Goal: Task Accomplishment & Management: Use online tool/utility

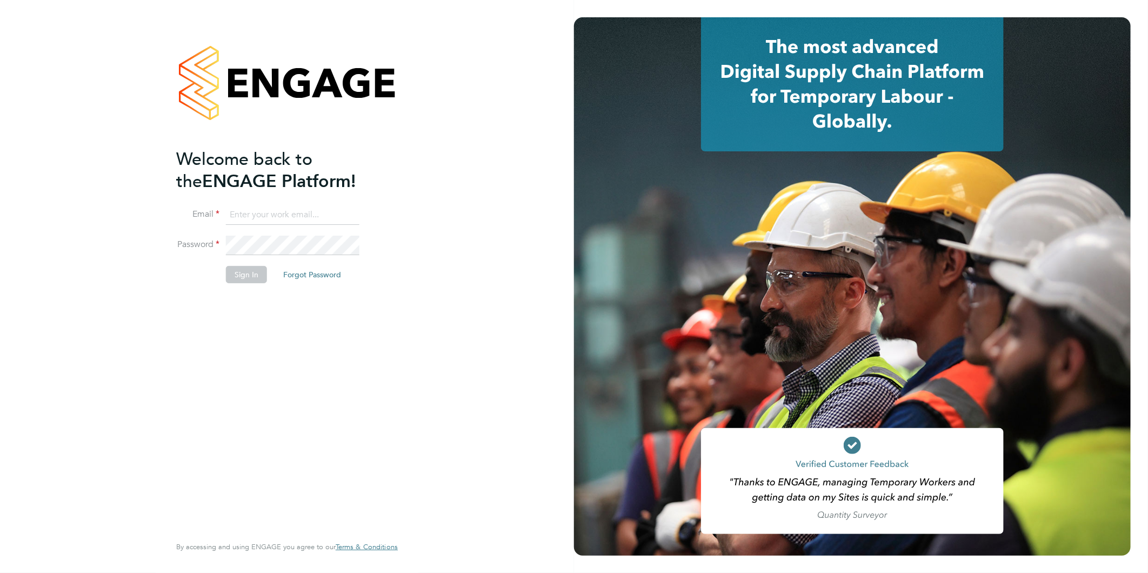
type input "kirsty@northbuildrecruit.com"
click at [240, 282] on button "Sign In" at bounding box center [246, 274] width 41 height 17
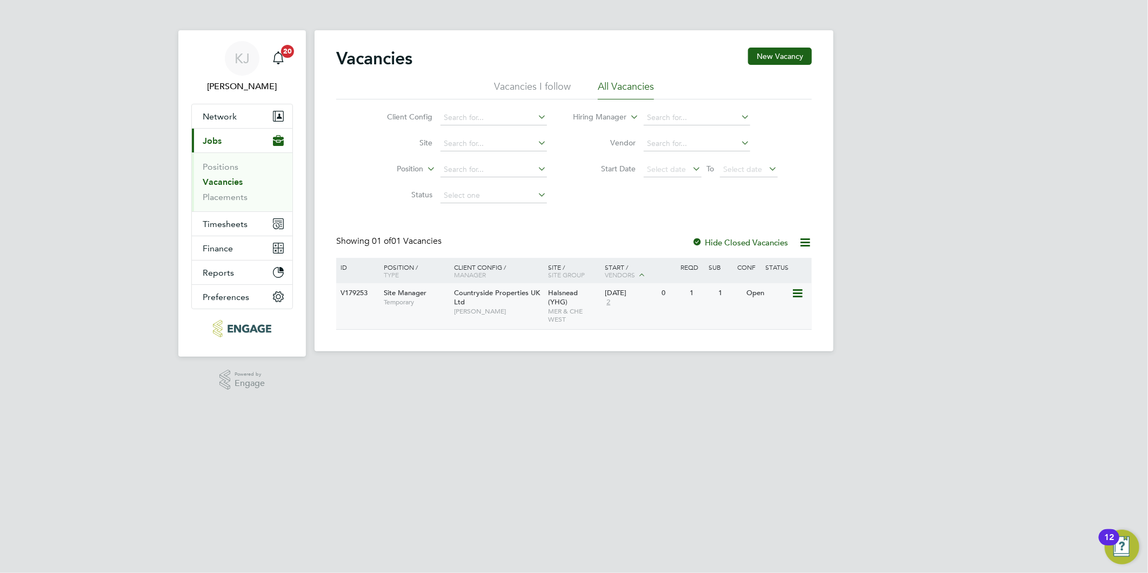
click at [506, 303] on div "Countryside Properties UK Ltd [PERSON_NAME]" at bounding box center [498, 301] width 95 height 37
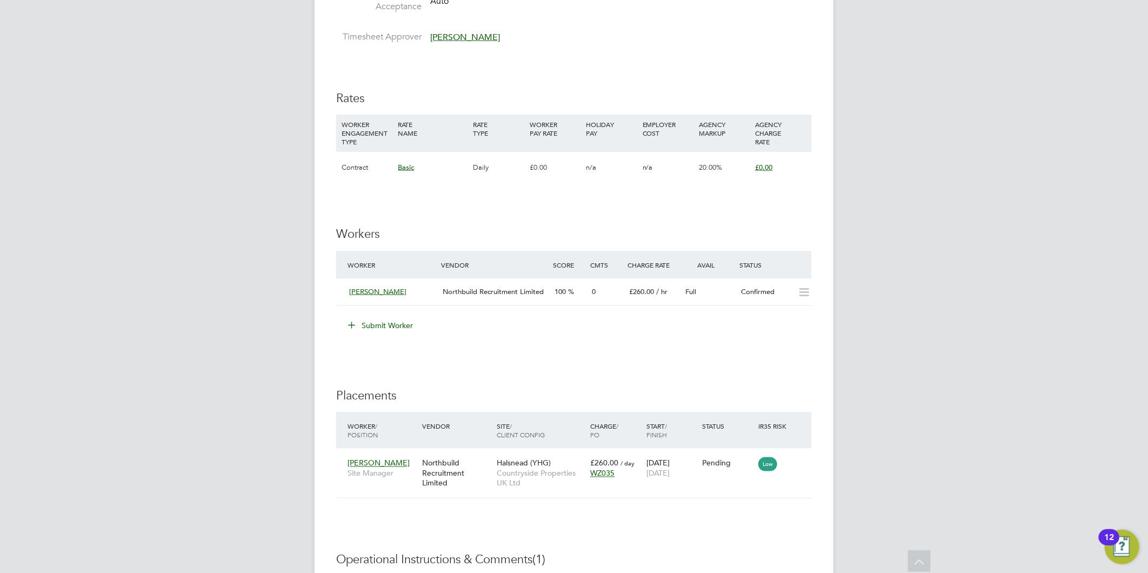
scroll to position [960, 0]
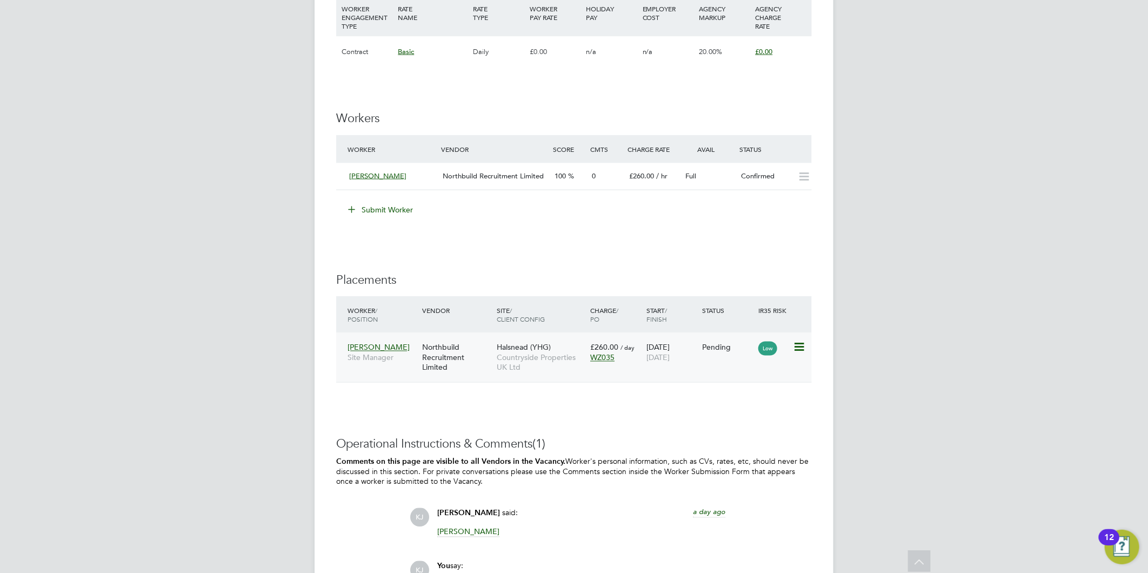
click at [505, 368] on span "Countryside Properties UK Ltd" at bounding box center [541, 362] width 88 height 19
click at [788, 344] on div "Low" at bounding box center [774, 348] width 32 height 10
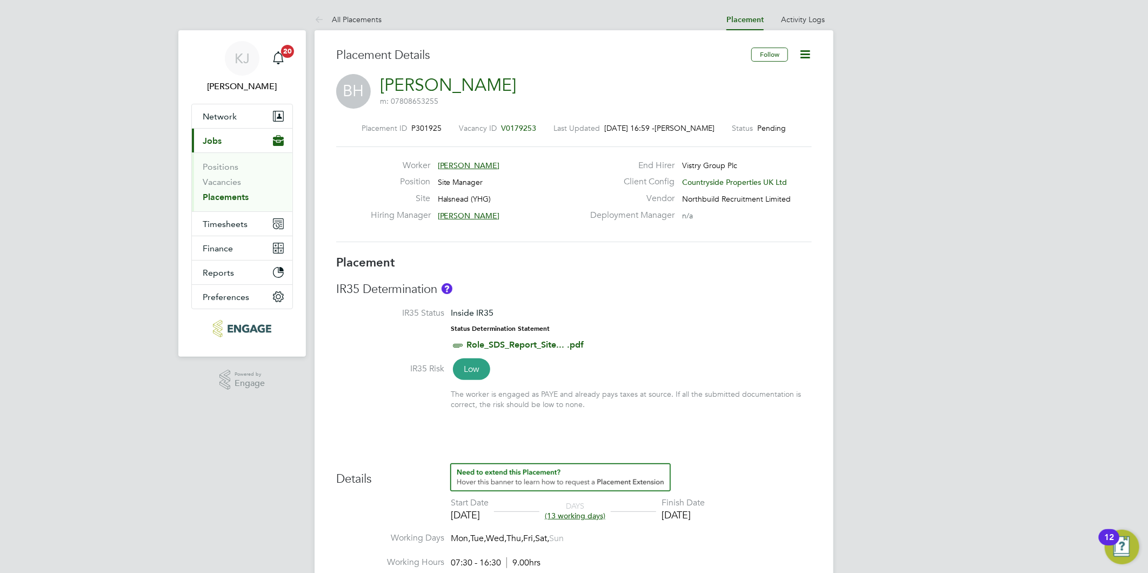
click at [804, 53] on icon at bounding box center [805, 55] width 14 height 14
click at [755, 115] on li "Start" at bounding box center [769, 116] width 79 height 15
type input "CAN-5687785"
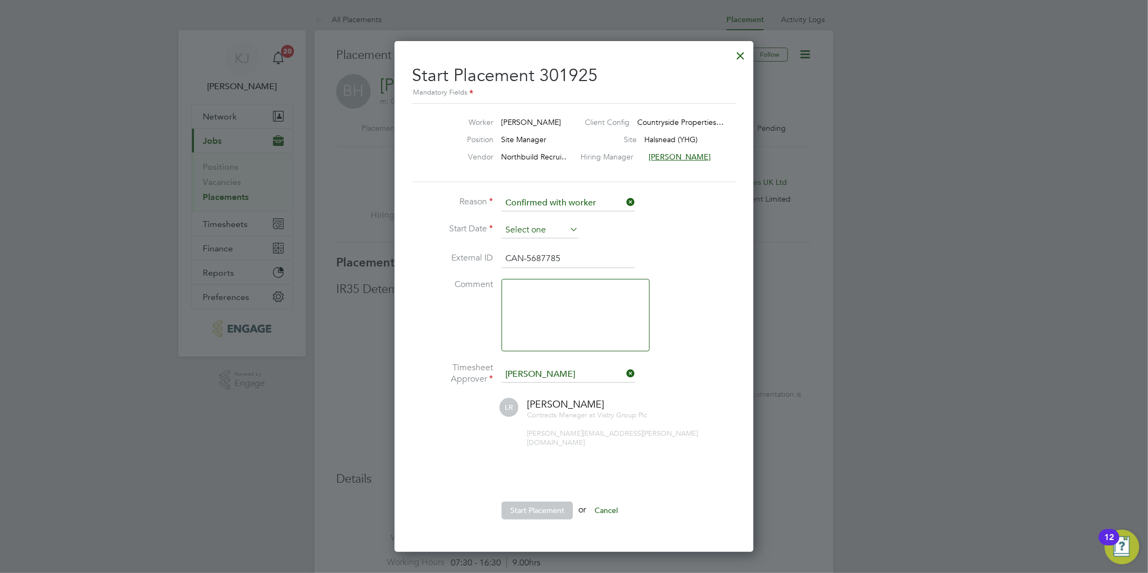
click at [527, 230] on input at bounding box center [540, 230] width 77 height 16
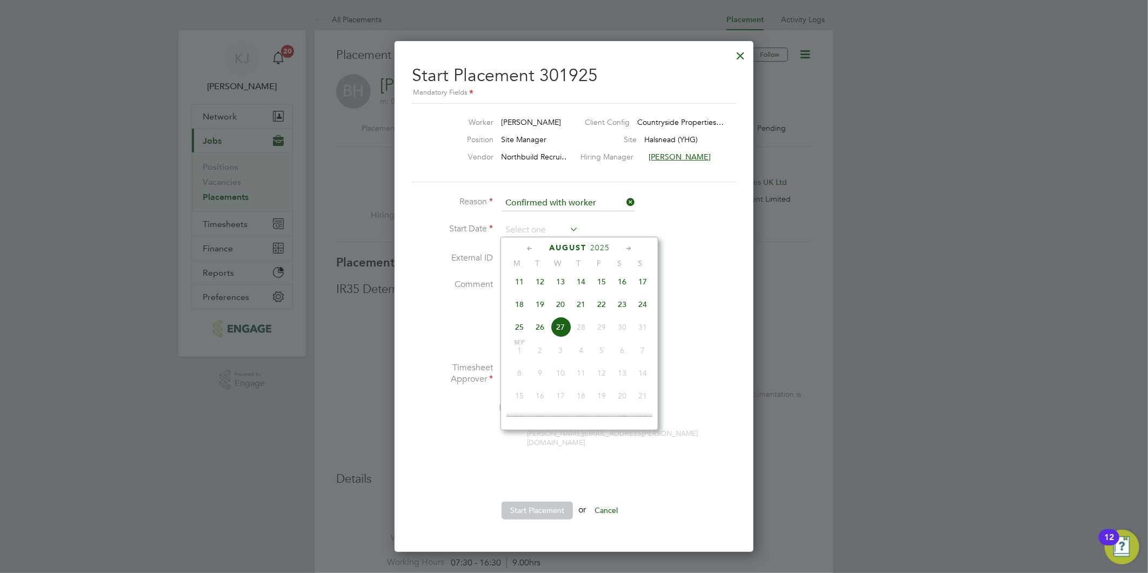
click at [603, 309] on span "22" at bounding box center [601, 304] width 21 height 21
type input "[DATE]"
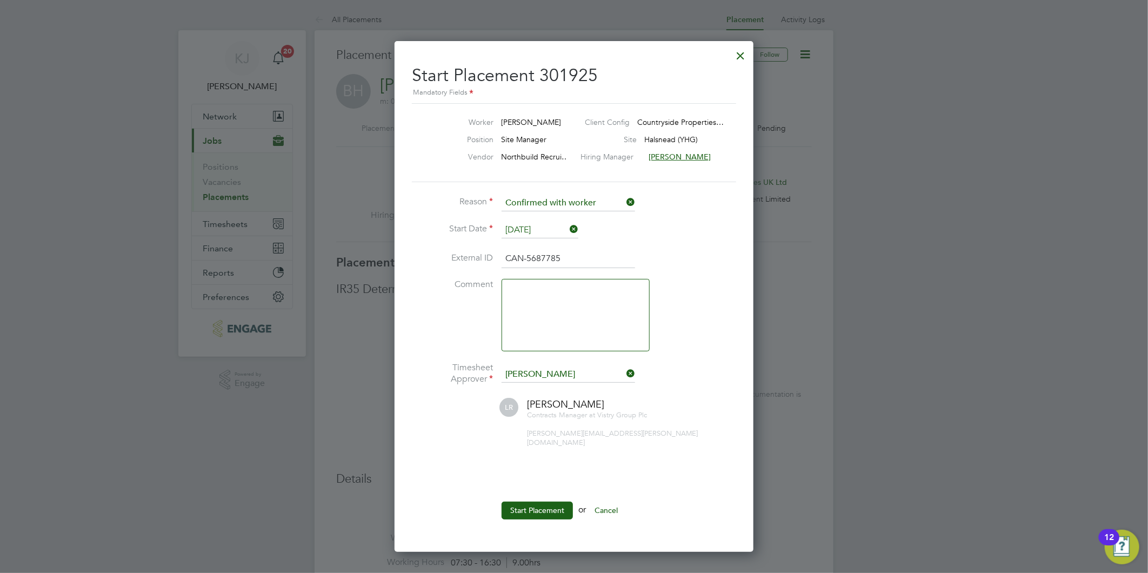
click at [524, 305] on textarea at bounding box center [576, 315] width 148 height 72
click at [531, 502] on button "Start Placement" at bounding box center [537, 510] width 71 height 17
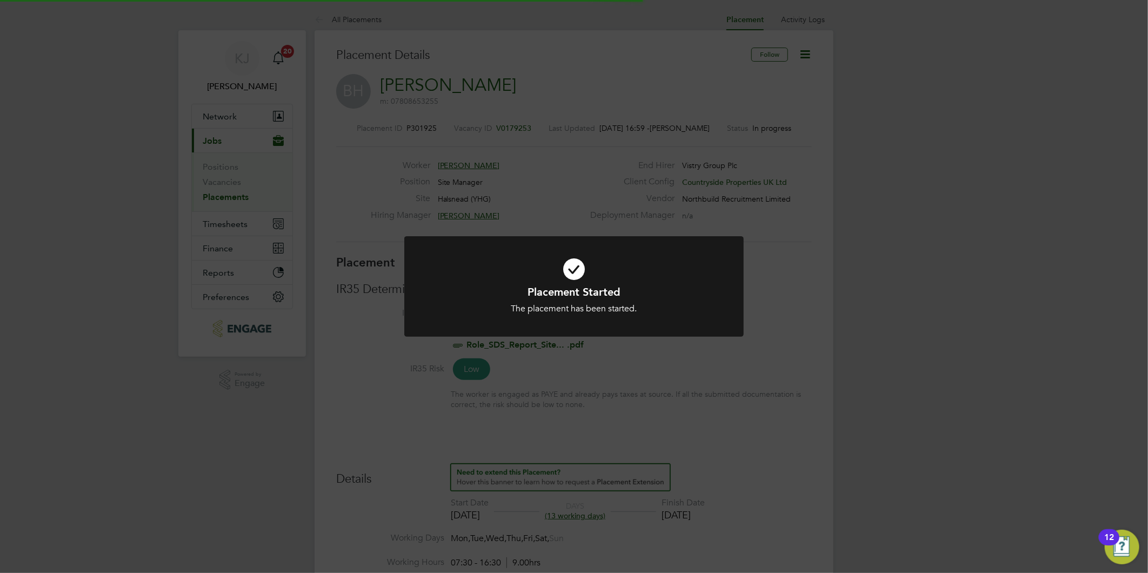
scroll to position [31, 76]
click at [611, 255] on icon at bounding box center [573, 269] width 281 height 42
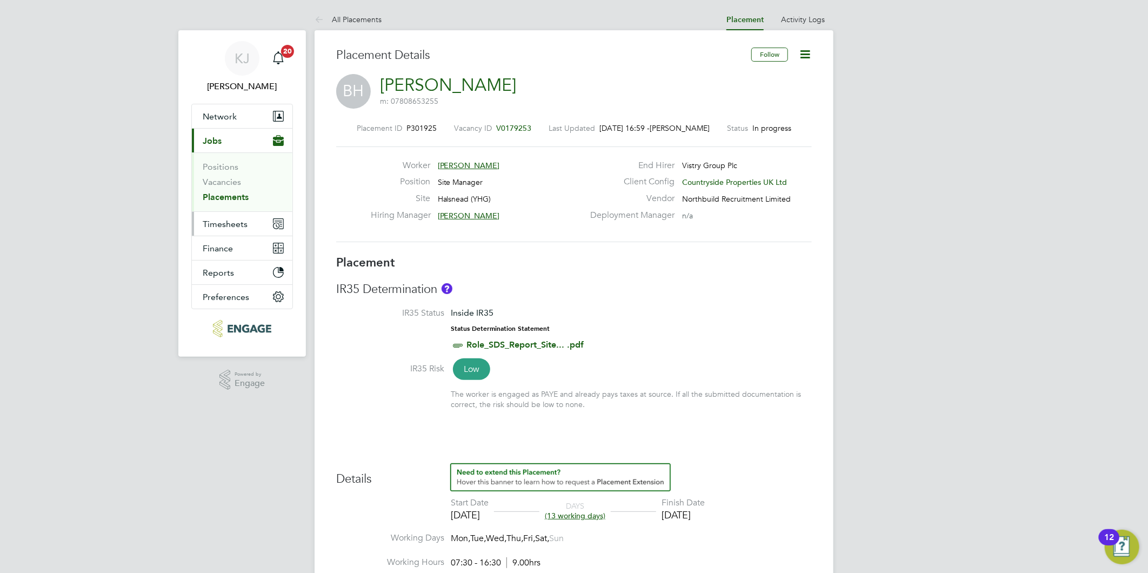
drag, startPoint x: 217, startPoint y: 196, endPoint x: 211, endPoint y: 215, distance: 20.3
click at [217, 196] on link "Placements" at bounding box center [226, 197] width 46 height 10
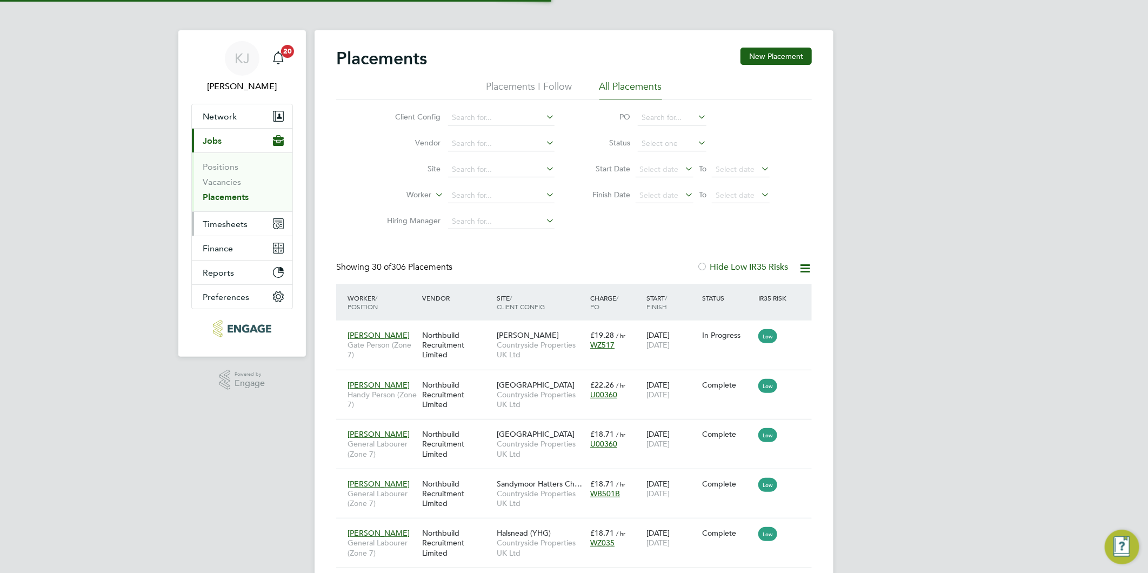
scroll to position [41, 76]
click at [224, 225] on span "Timesheets" at bounding box center [225, 224] width 45 height 10
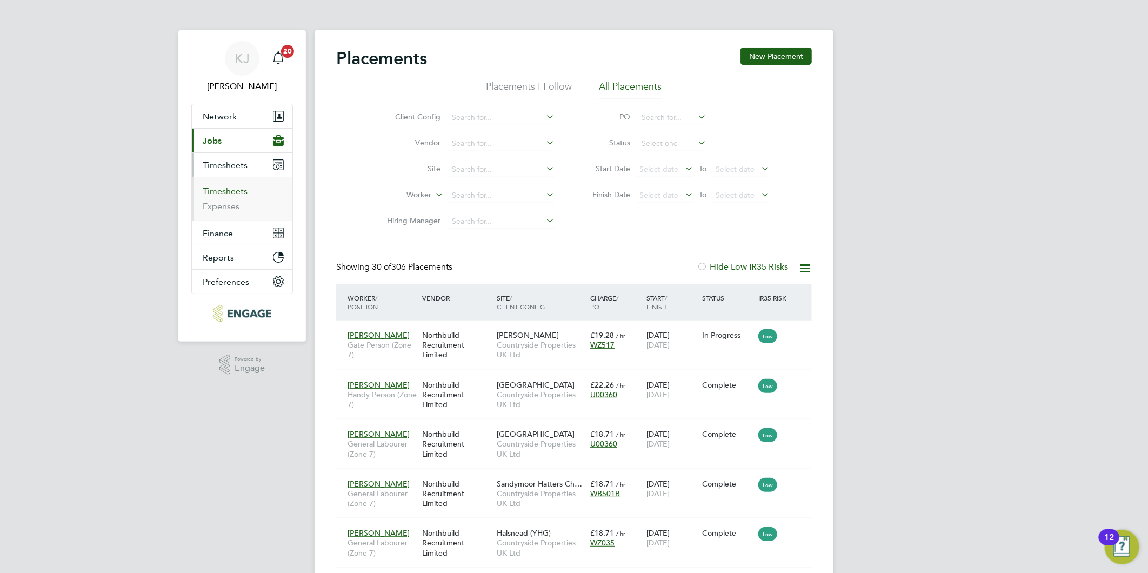
click at [228, 192] on link "Timesheets" at bounding box center [225, 191] width 45 height 10
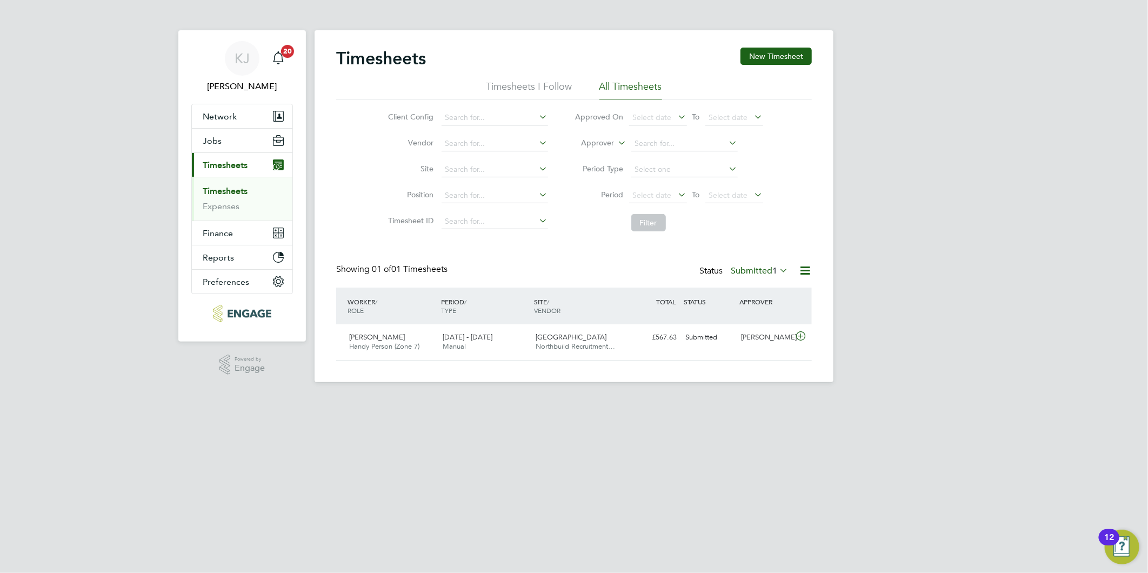
click at [779, 66] on div "Timesheets New Timesheet" at bounding box center [574, 64] width 476 height 32
click at [779, 45] on div "Timesheets New Timesheet Timesheets I Follow All Timesheets Client Config Vendo…" at bounding box center [574, 206] width 519 height 352
click at [779, 55] on button "New Timesheet" at bounding box center [775, 56] width 71 height 17
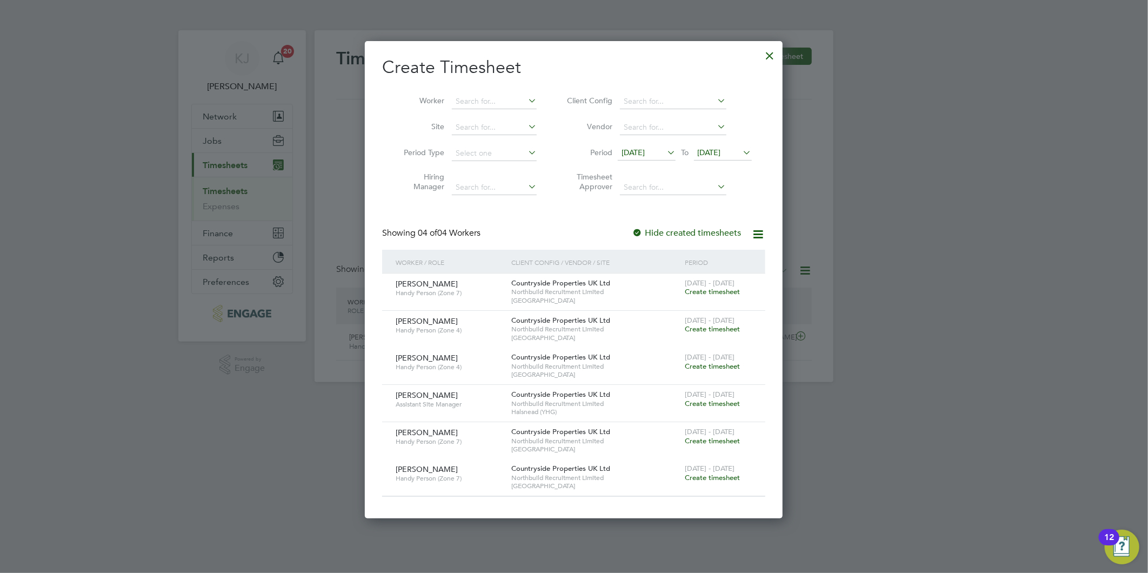
click at [638, 154] on span "[DATE]" at bounding box center [633, 153] width 23 height 10
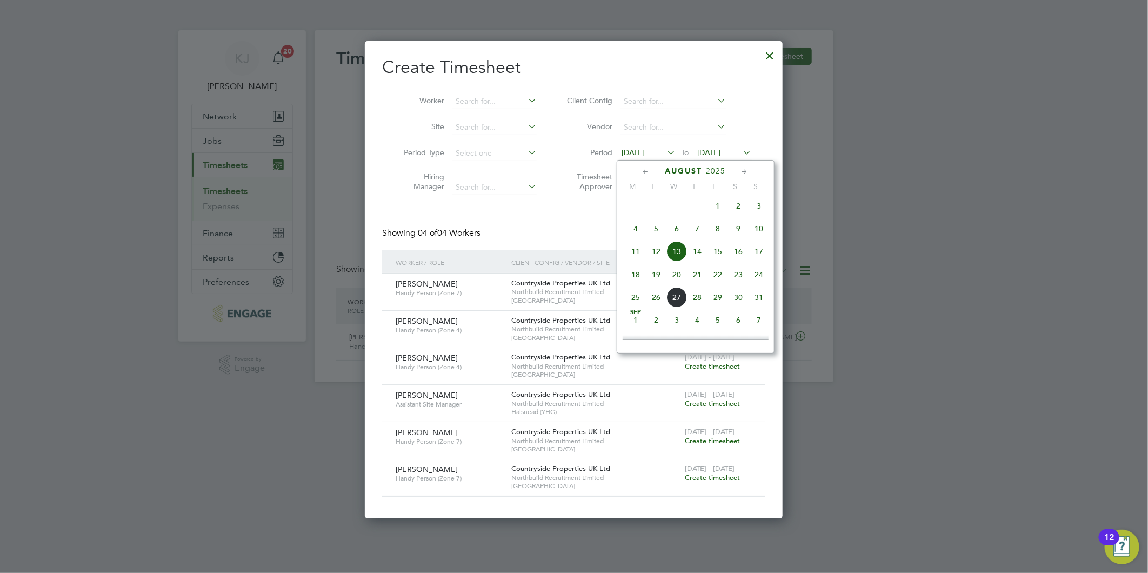
drag, startPoint x: 630, startPoint y: 283, endPoint x: 636, endPoint y: 281, distance: 6.3
click at [631, 283] on span "18" at bounding box center [635, 274] width 21 height 21
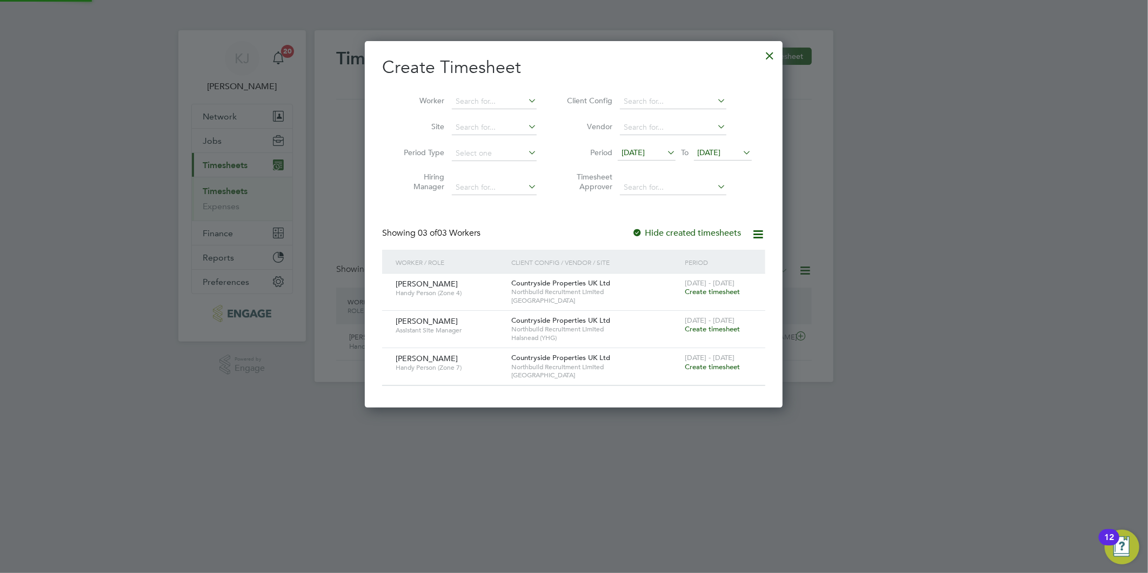
click at [718, 149] on span "[DATE]" at bounding box center [709, 153] width 23 height 10
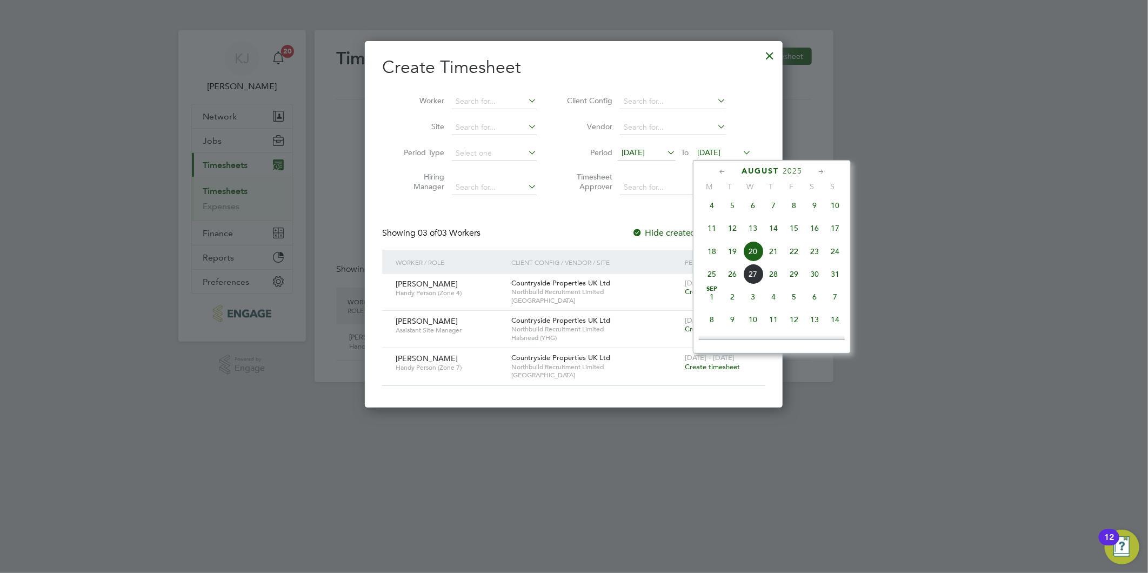
click at [836, 251] on span "24" at bounding box center [835, 251] width 21 height 21
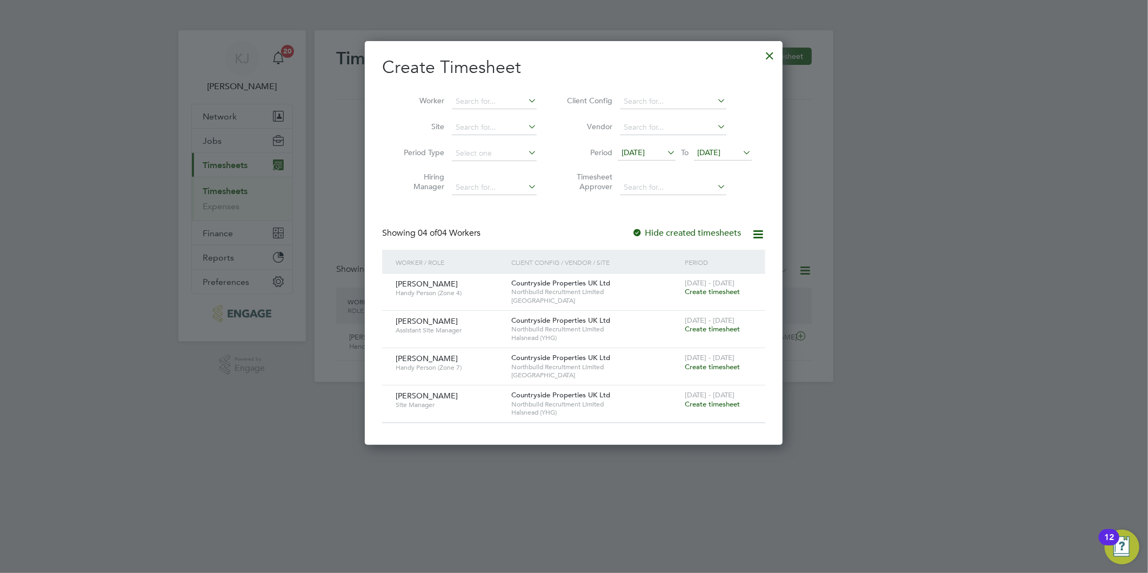
click at [694, 400] on span "Create timesheet" at bounding box center [712, 403] width 55 height 9
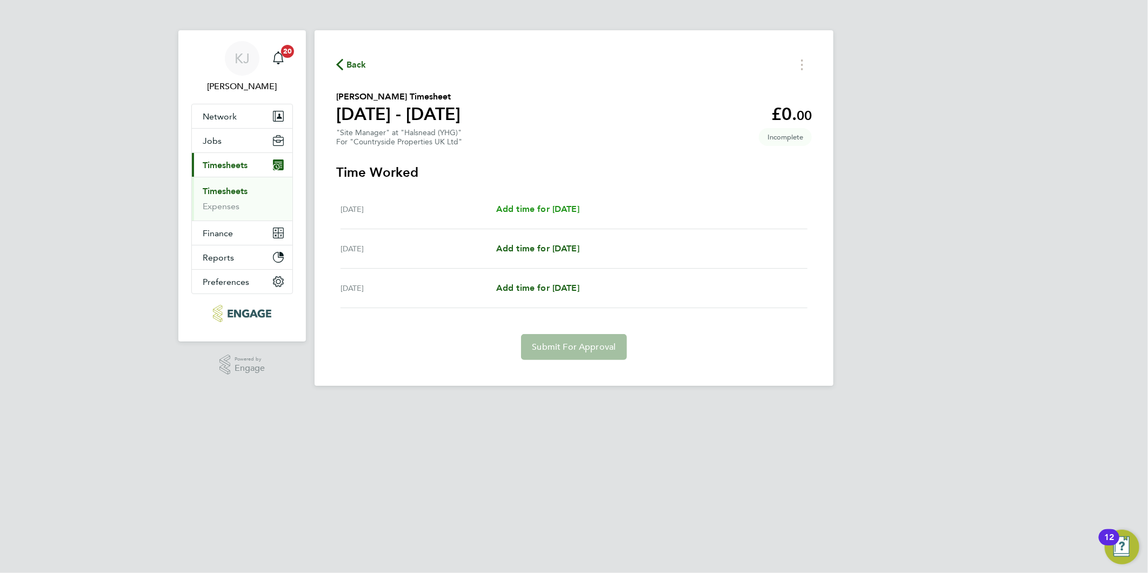
click at [560, 213] on link "Add time for [DATE]" at bounding box center [537, 209] width 83 height 13
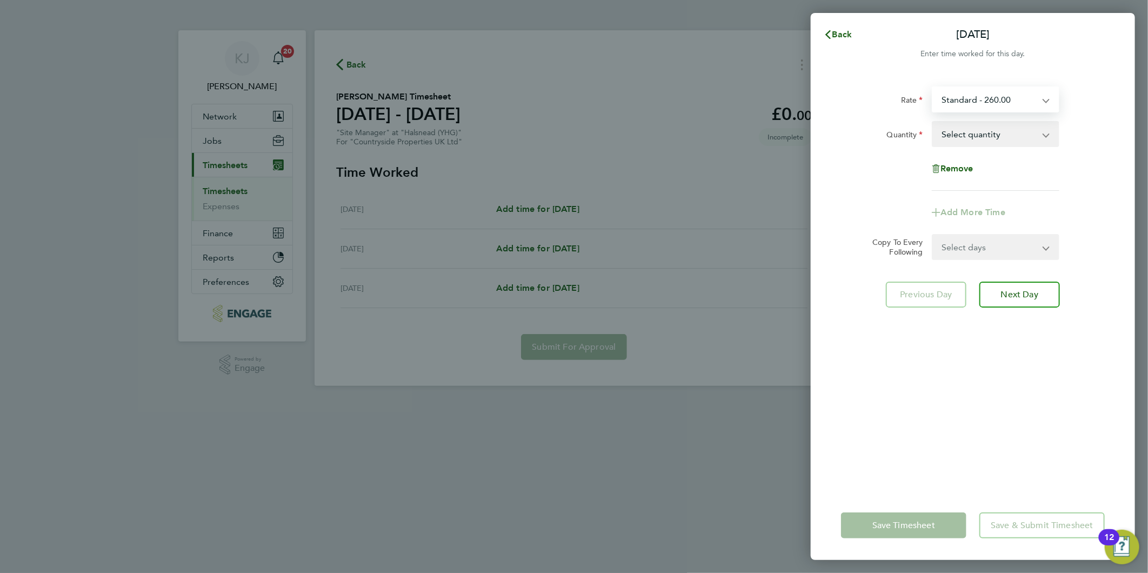
click at [1034, 95] on select "Standard - 260.00 Daily - 260.00" at bounding box center [989, 100] width 112 height 24
select select "30"
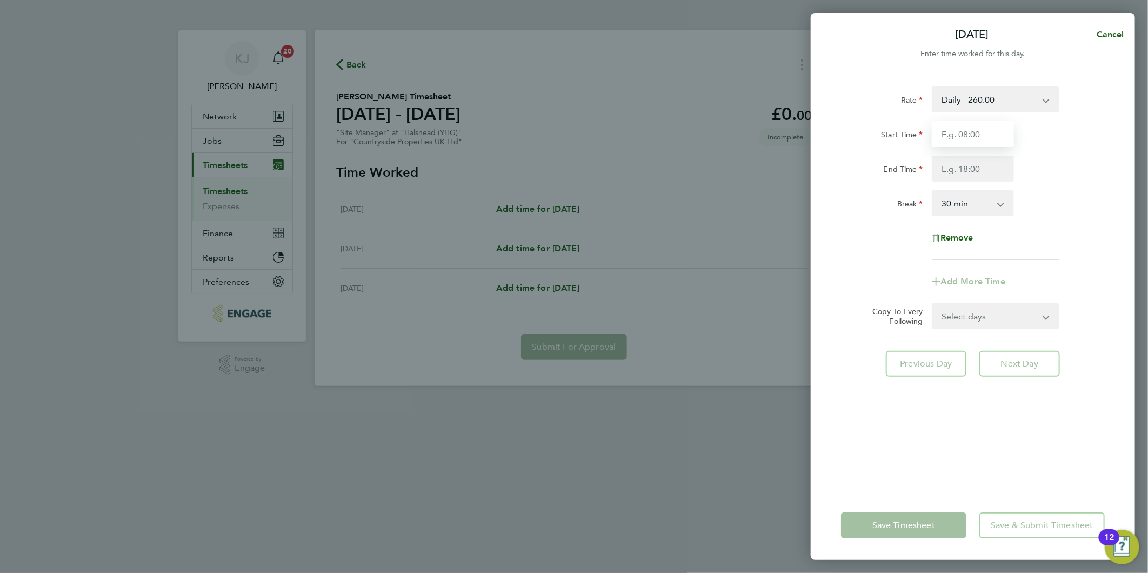
drag, startPoint x: 972, startPoint y: 129, endPoint x: 1007, endPoint y: 120, distance: 36.2
click at [972, 130] on input "Start Time" at bounding box center [973, 134] width 82 height 26
type input "07:30"
type input "16:30"
click at [987, 123] on input "07:30" at bounding box center [973, 134] width 82 height 26
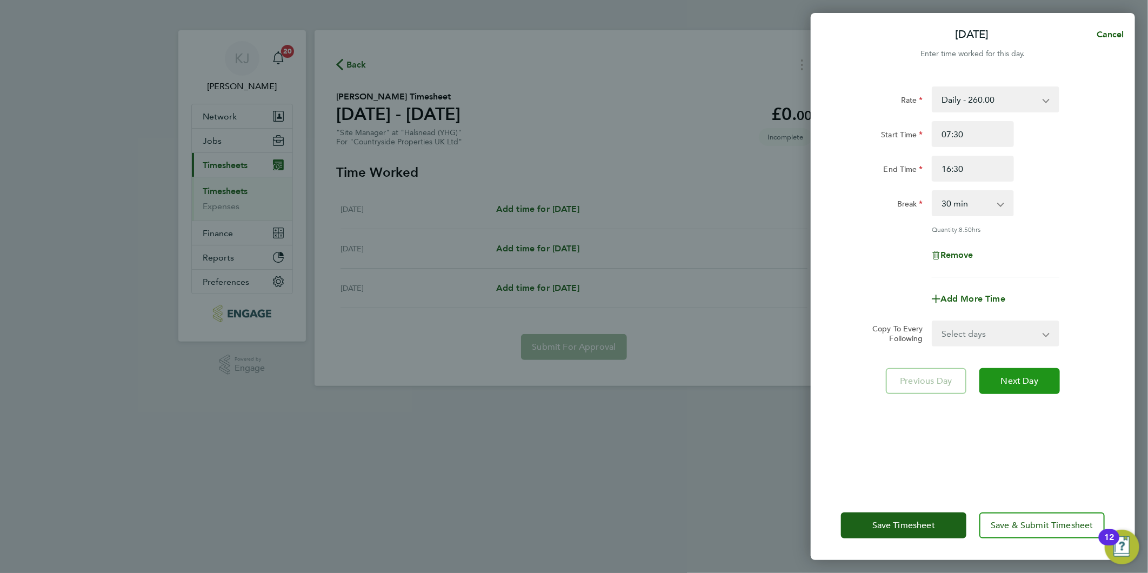
click at [1025, 376] on span "Next Day" at bounding box center [1019, 381] width 37 height 11
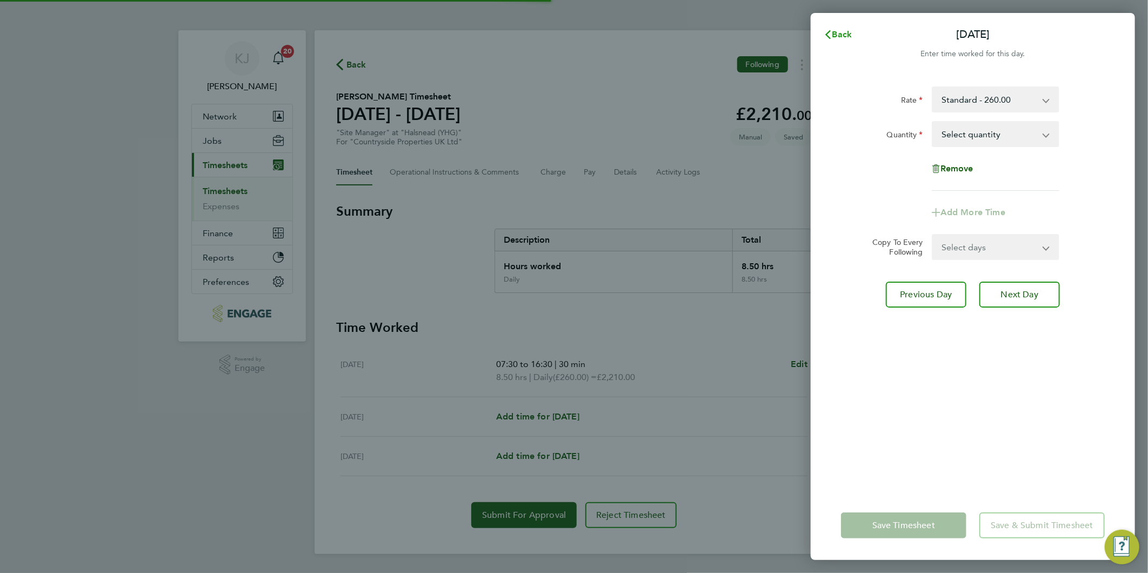
click at [837, 29] on span "Back" at bounding box center [842, 34] width 20 height 10
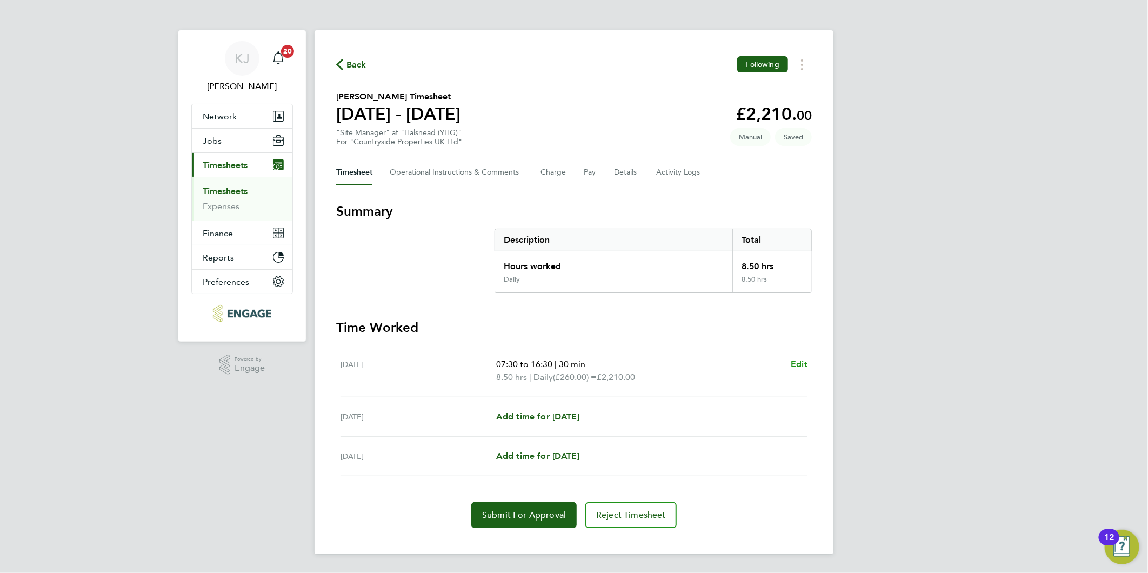
click at [806, 365] on span "Edit" at bounding box center [799, 364] width 17 height 10
select select "30"
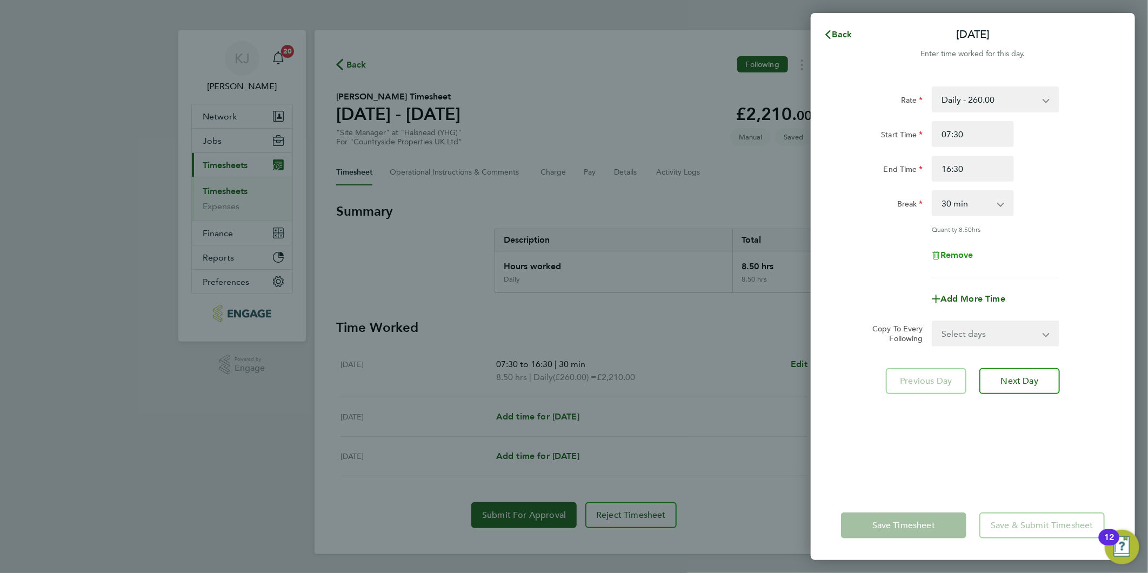
click at [952, 256] on span "Remove" at bounding box center [956, 255] width 33 height 10
select select "null"
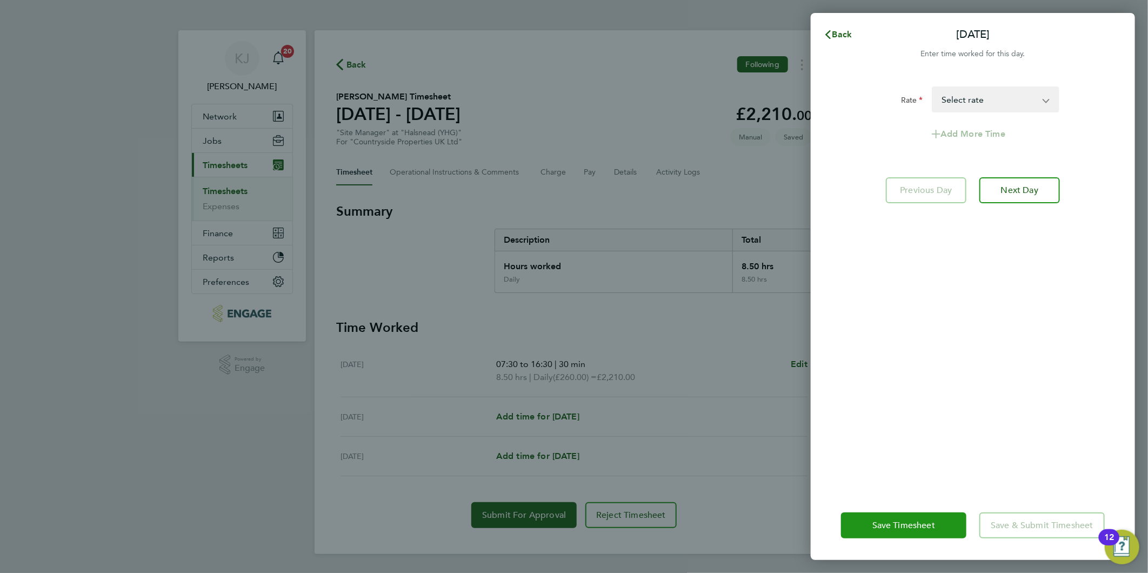
click at [889, 533] on div "Save Timesheet Save & Submit Timesheet" at bounding box center [973, 525] width 324 height 69
click at [891, 531] on button "Save Timesheet" at bounding box center [903, 525] width 125 height 26
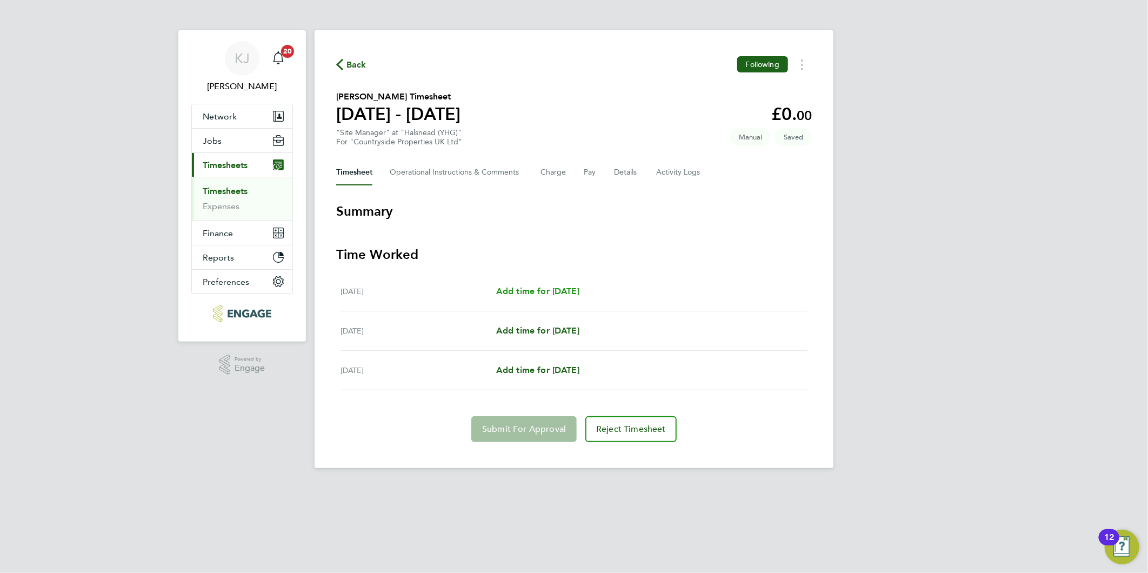
click at [550, 286] on span "Add time for [DATE]" at bounding box center [537, 291] width 83 height 10
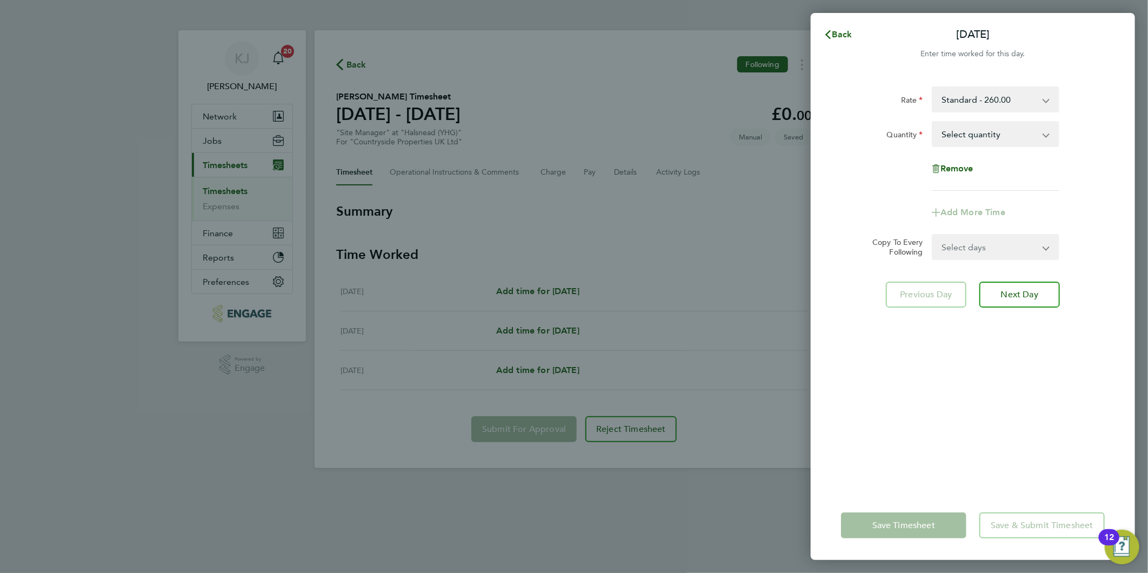
click at [1000, 137] on select "Select quantity 0.5 1" at bounding box center [989, 134] width 112 height 24
select select "1"
click at [933, 122] on select "Select quantity 0.5 1" at bounding box center [989, 134] width 112 height 24
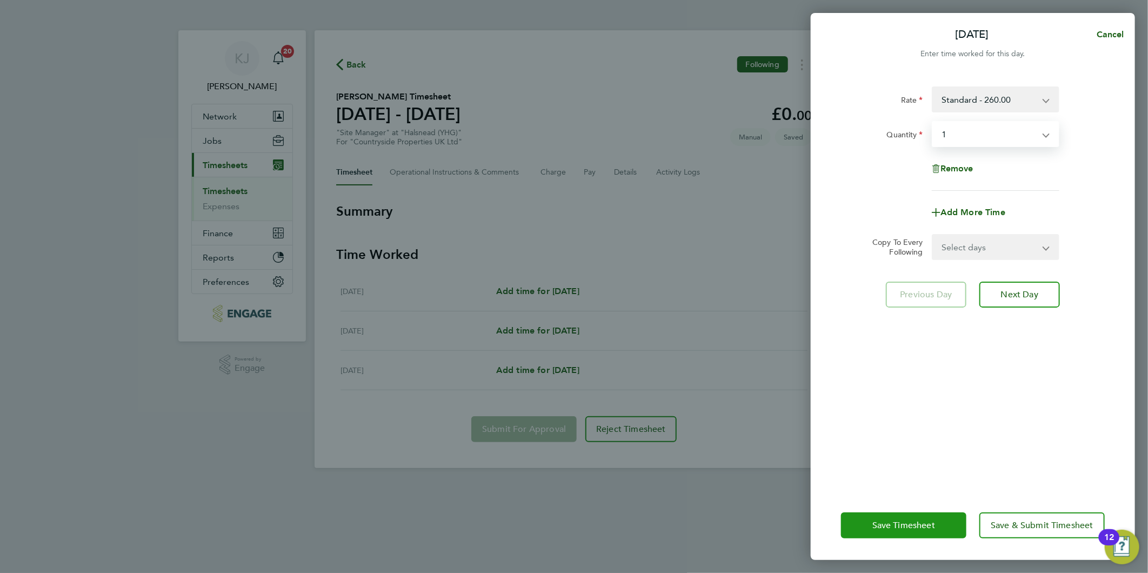
click at [889, 523] on span "Save Timesheet" at bounding box center [903, 525] width 63 height 11
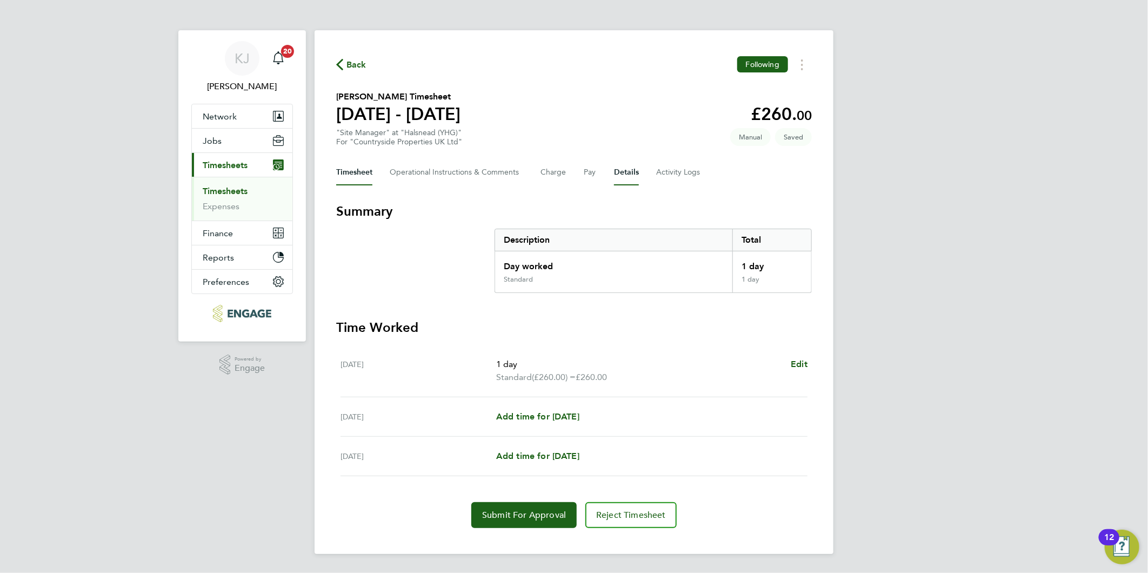
click at [631, 168] on button "Details" at bounding box center [626, 172] width 25 height 26
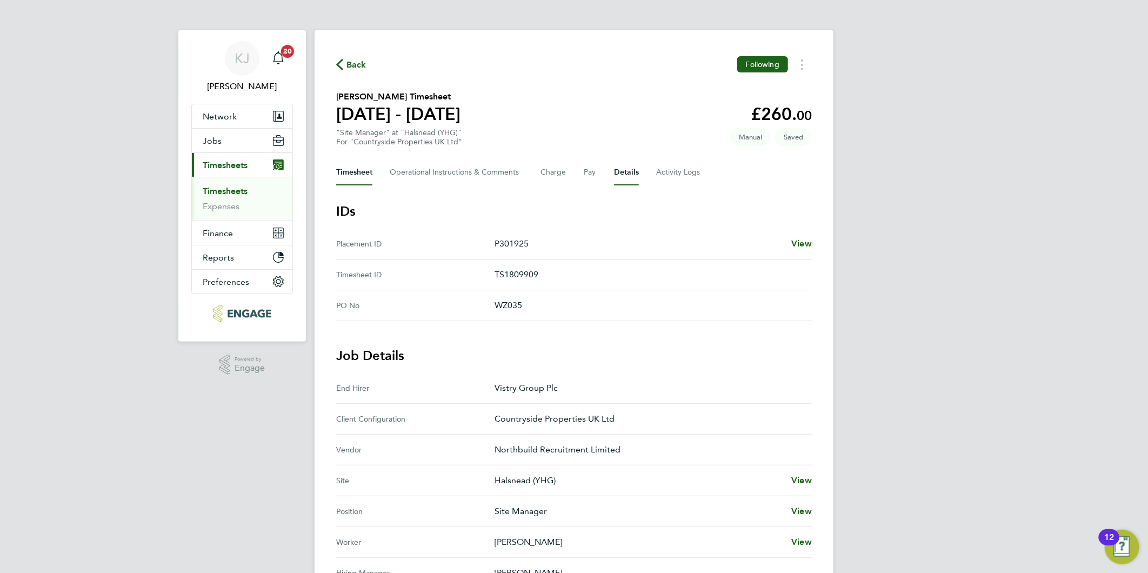
click at [355, 171] on button "Timesheet" at bounding box center [354, 172] width 36 height 26
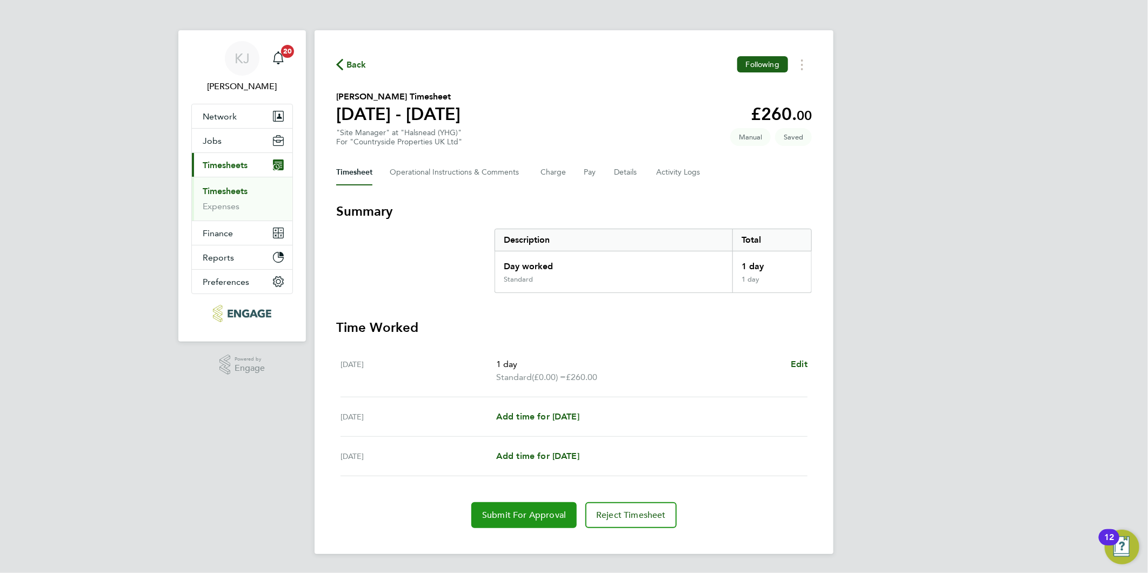
click at [517, 515] on span "Submit For Approval" at bounding box center [524, 515] width 84 height 11
